Goal: Task Accomplishment & Management: Manage account settings

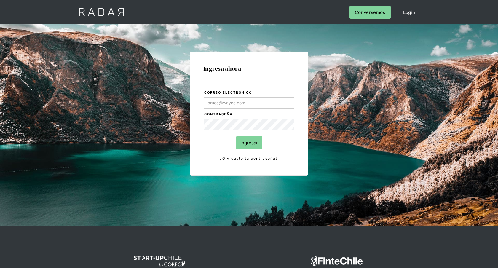
type input "[EMAIL_ADDRESS][PERSON_NAME][DOMAIN_NAME]"
click at [249, 140] on input "Ingresar" at bounding box center [249, 142] width 26 height 13
